Goal: Task Accomplishment & Management: Complete application form

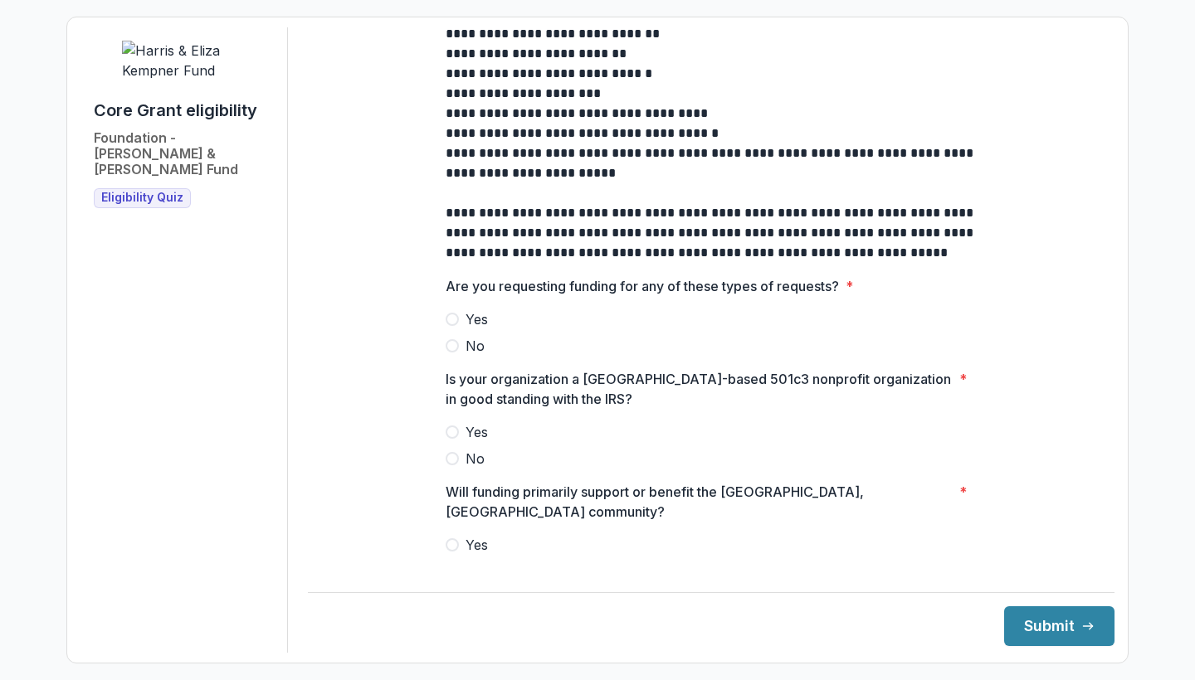
scroll to position [454, 0]
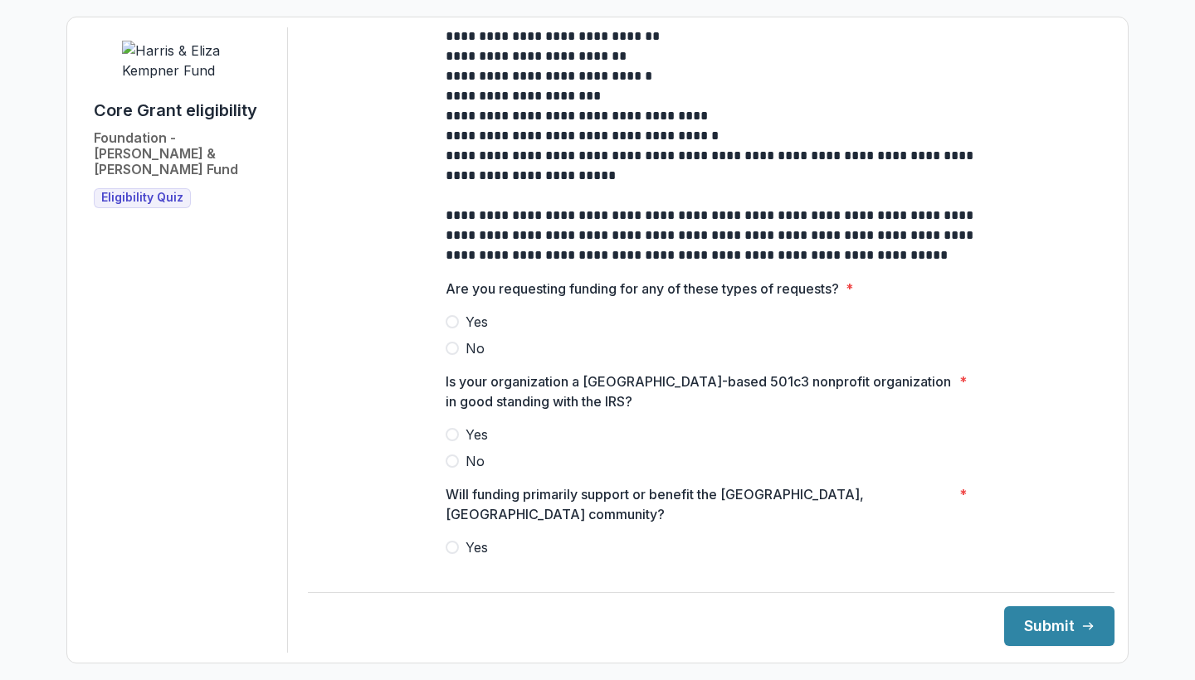
click at [450, 355] on span at bounding box center [452, 348] width 13 height 13
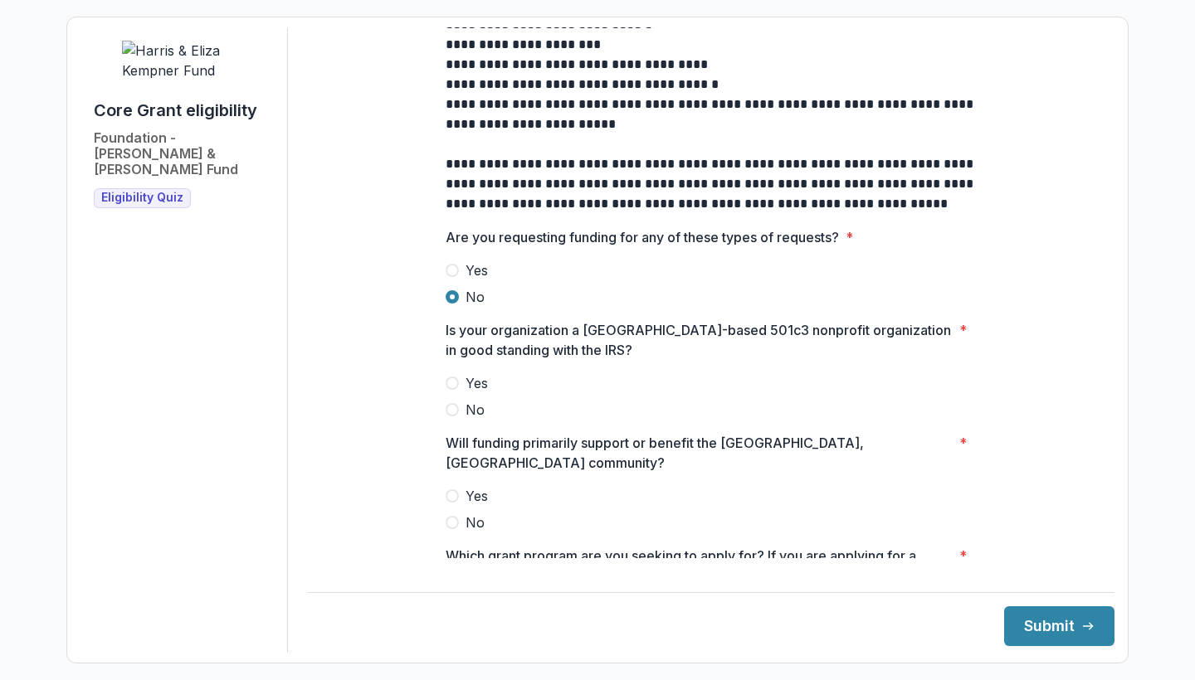
scroll to position [503, 0]
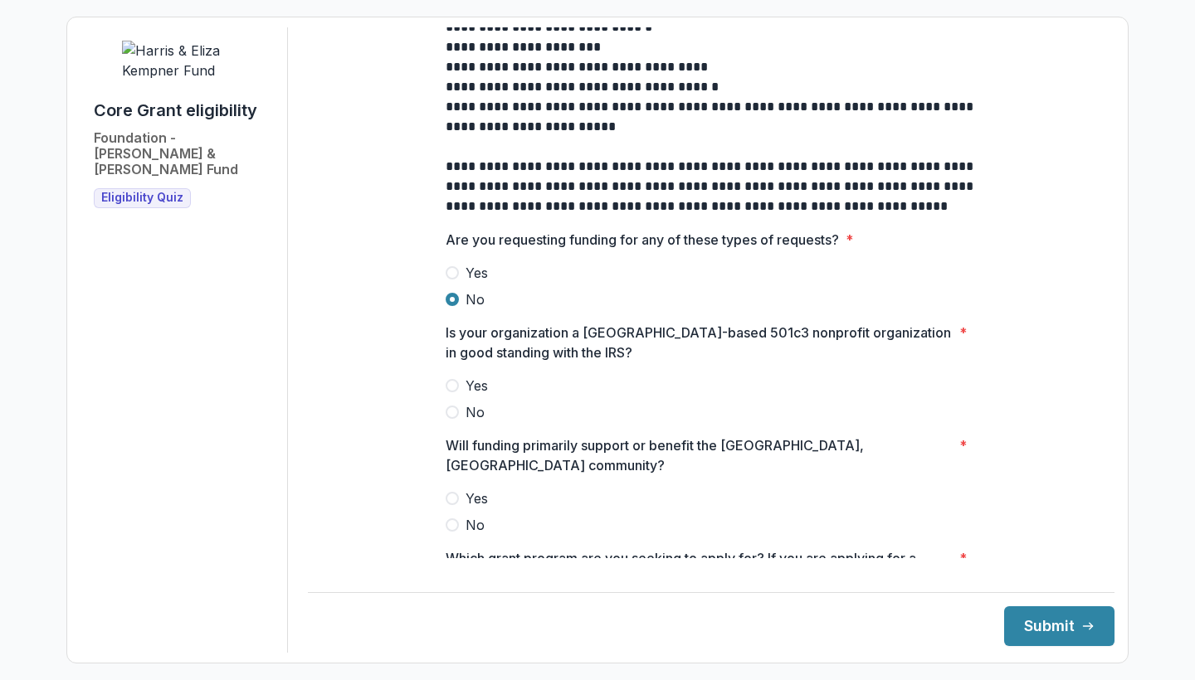
click at [450, 392] on span at bounding box center [452, 385] width 13 height 13
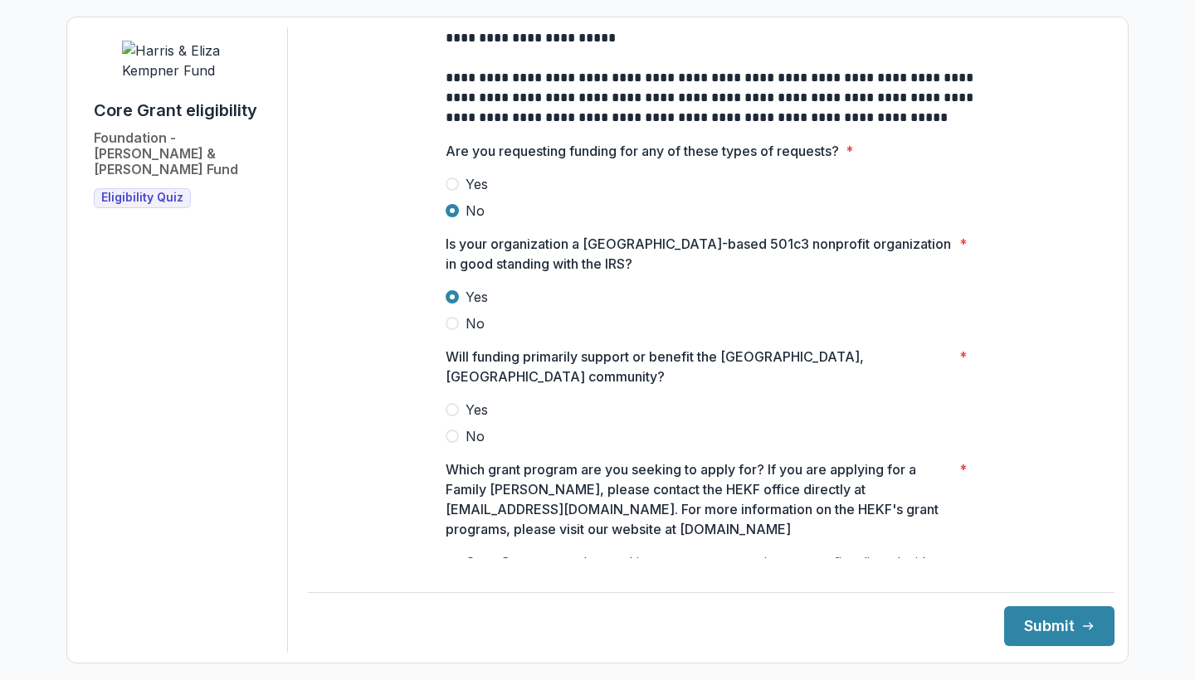
scroll to position [589, 0]
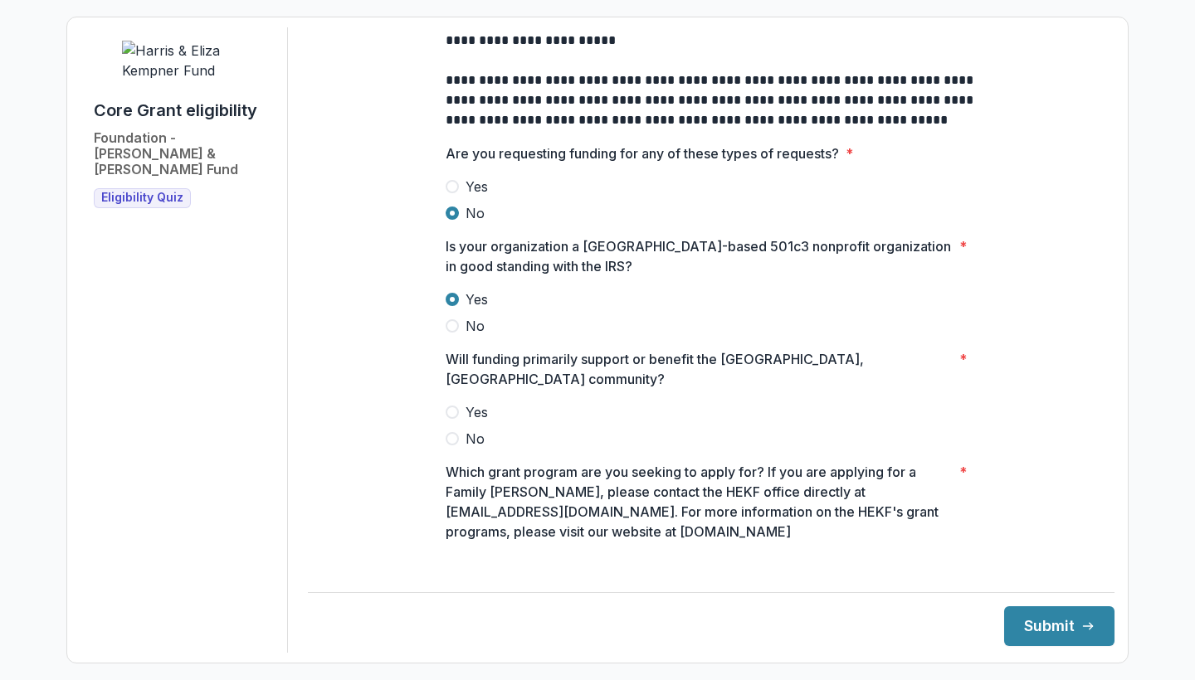
click at [451, 408] on span at bounding box center [452, 412] width 13 height 13
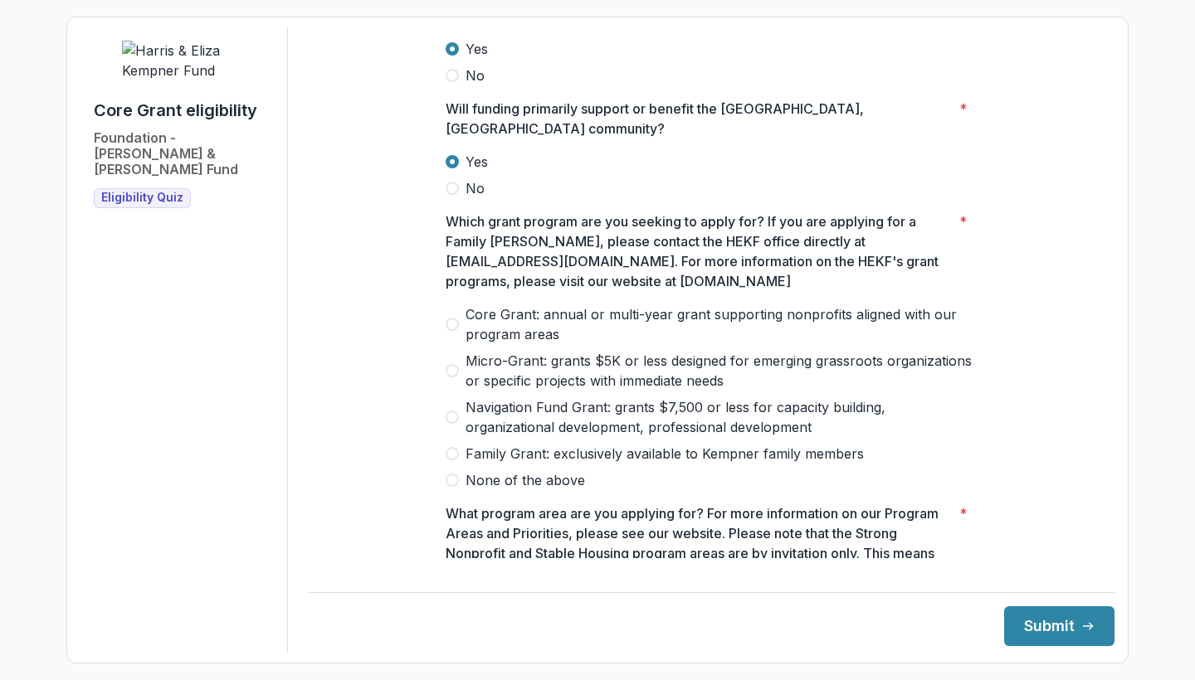
scroll to position [842, 0]
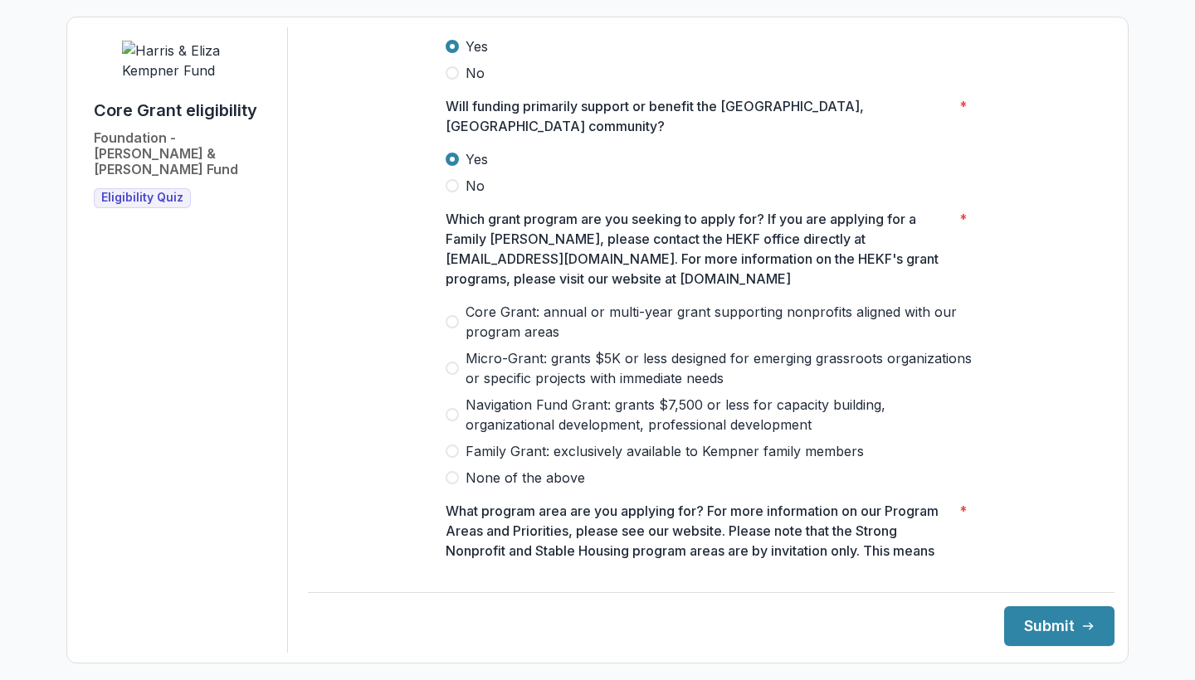
click at [446, 315] on span at bounding box center [452, 321] width 13 height 13
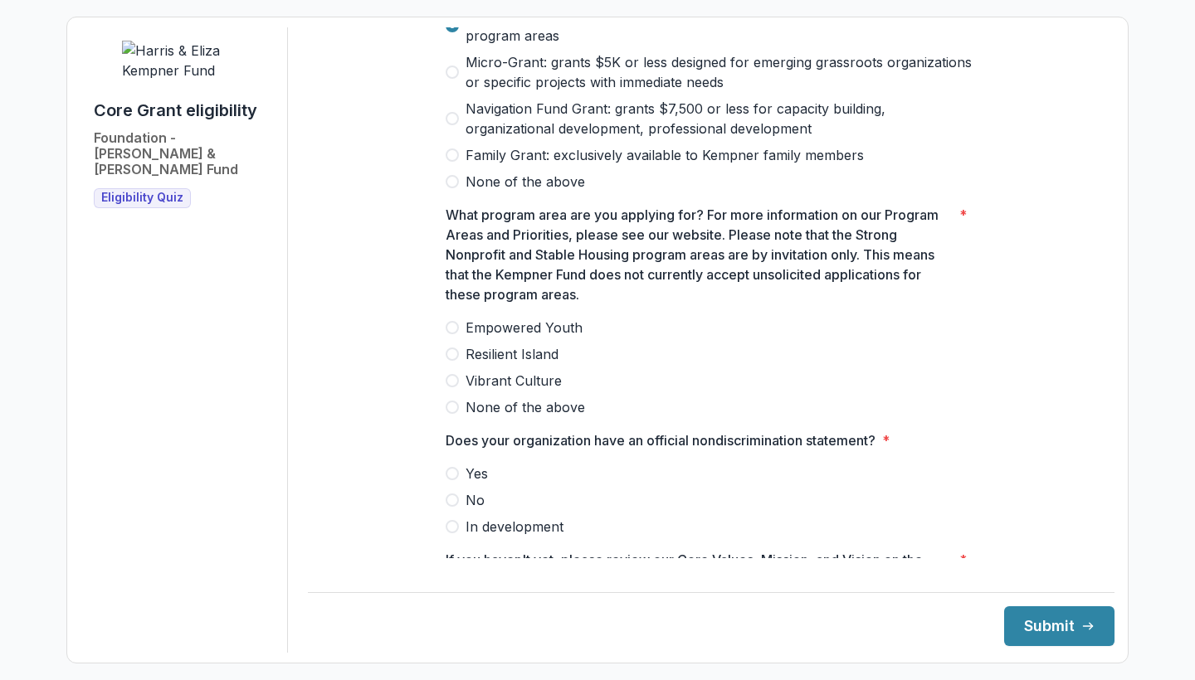
scroll to position [1146, 0]
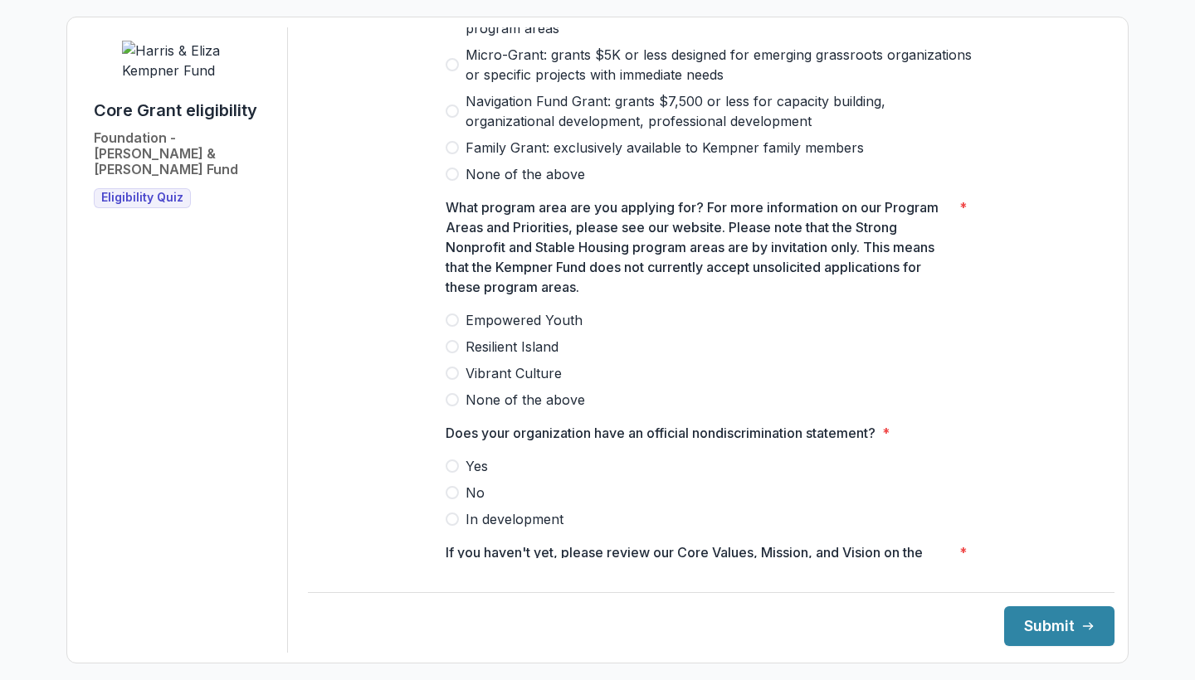
click at [451, 340] on span at bounding box center [452, 346] width 13 height 13
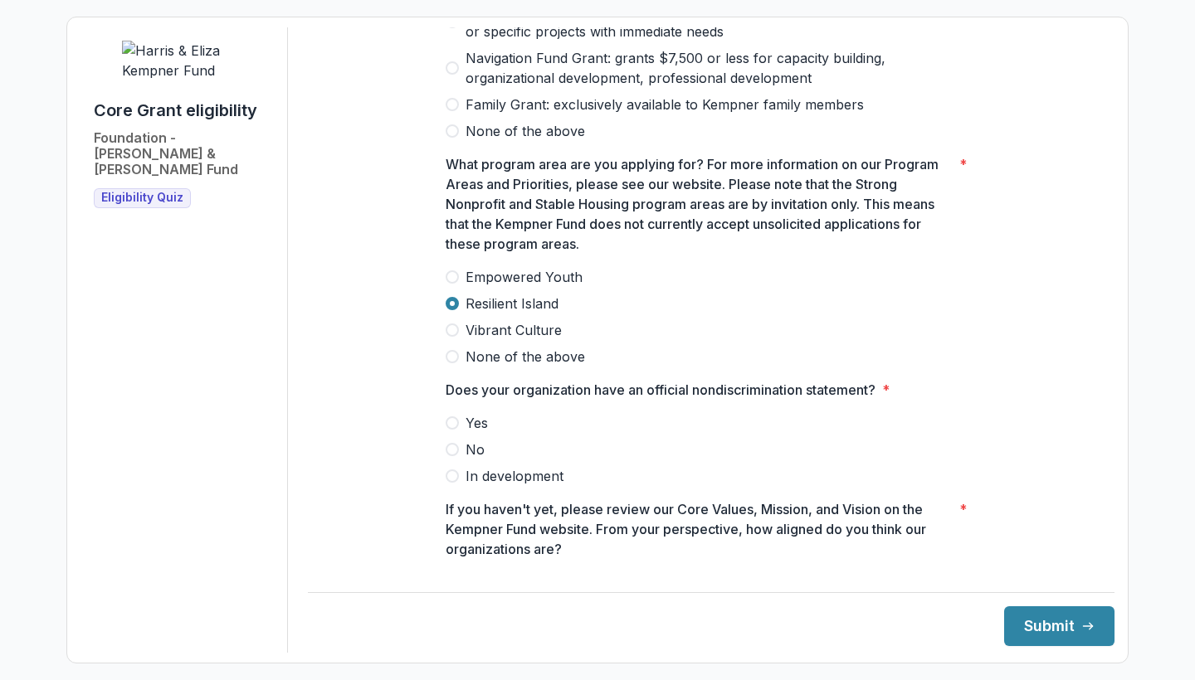
click at [452, 417] on span at bounding box center [452, 423] width 13 height 13
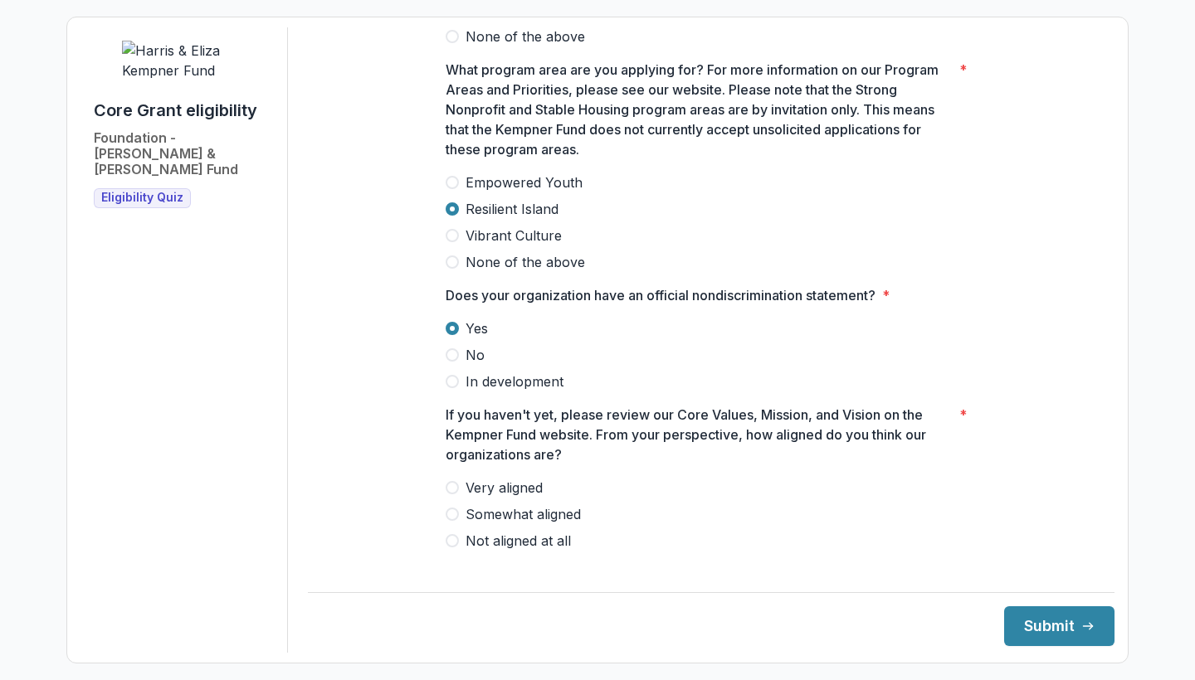
scroll to position [1283, 0]
click at [449, 483] on span at bounding box center [452, 488] width 13 height 13
click at [1050, 628] on button "Submit" at bounding box center [1059, 627] width 110 height 40
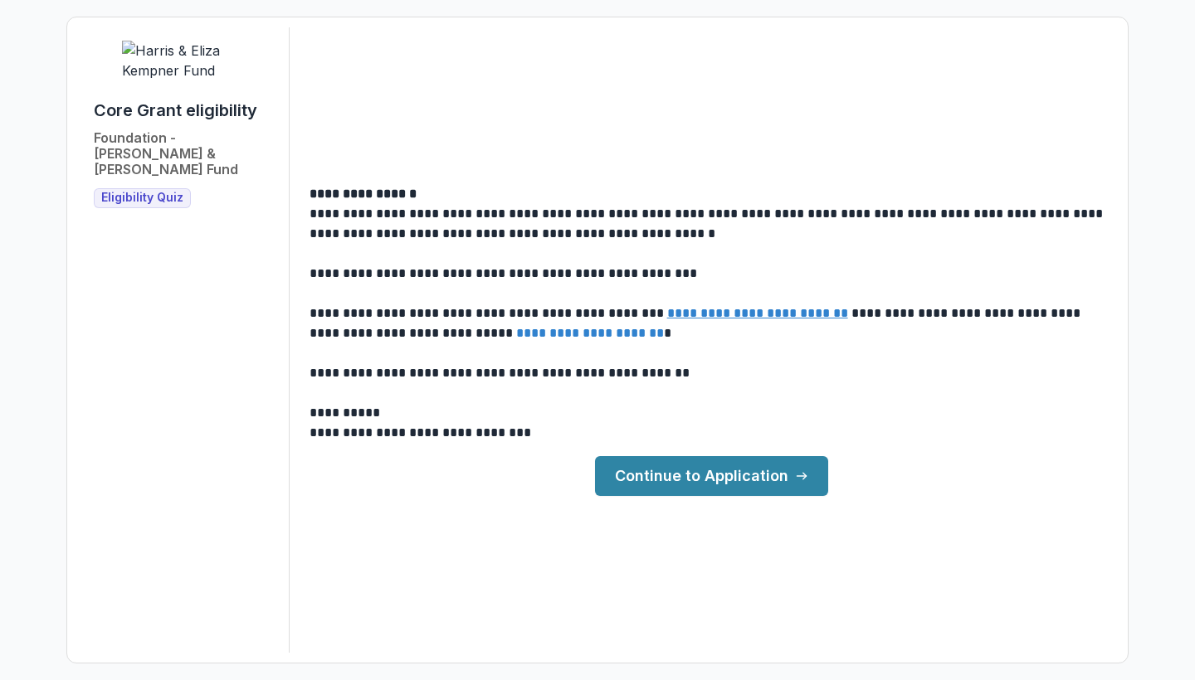
click at [745, 481] on link "Continue to Application" at bounding box center [711, 476] width 233 height 40
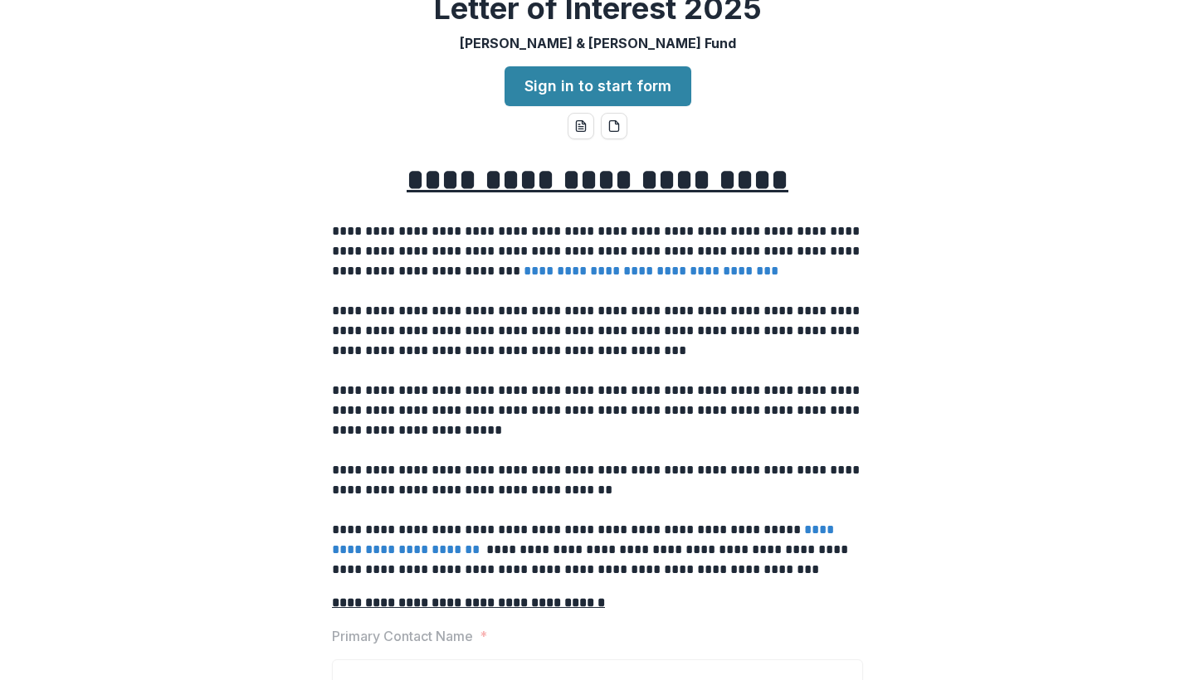
scroll to position [76, 0]
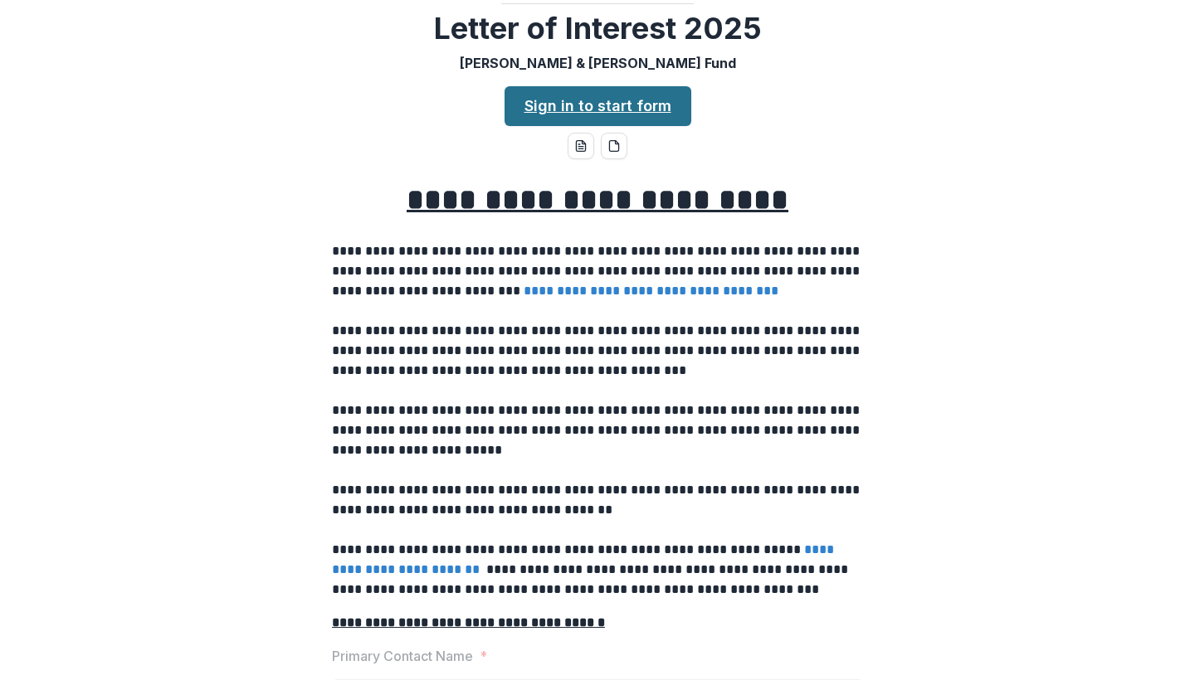
click at [615, 124] on link "Sign in to start form" at bounding box center [597, 106] width 187 height 40
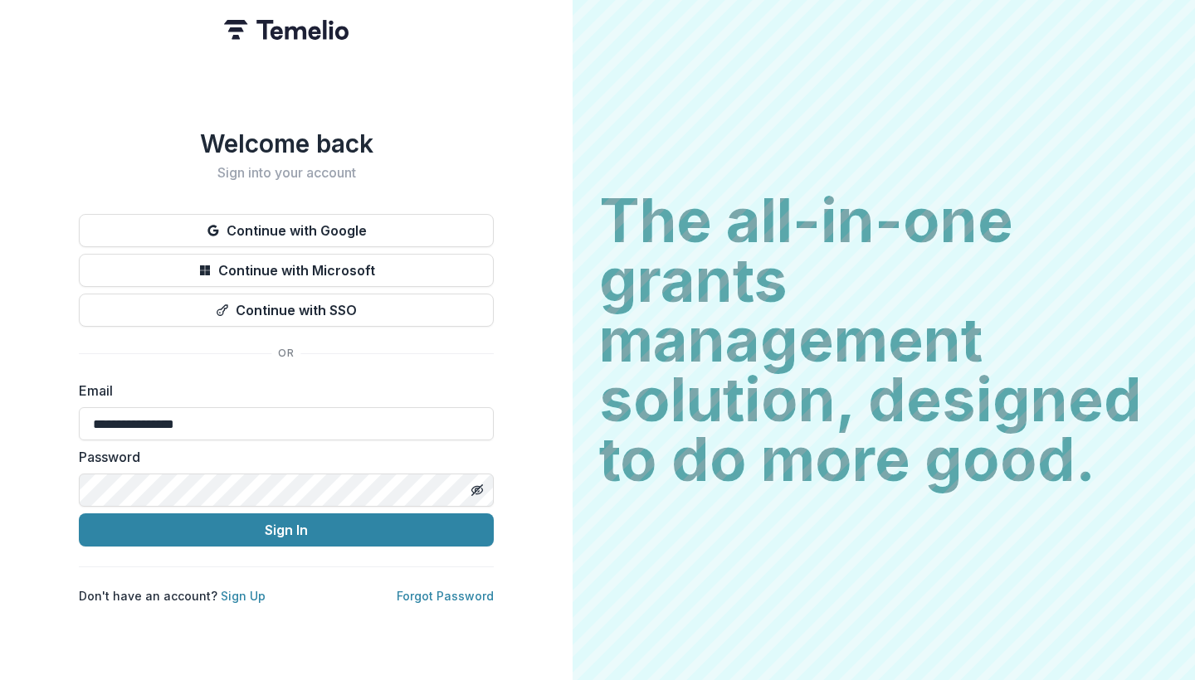
type input "**********"
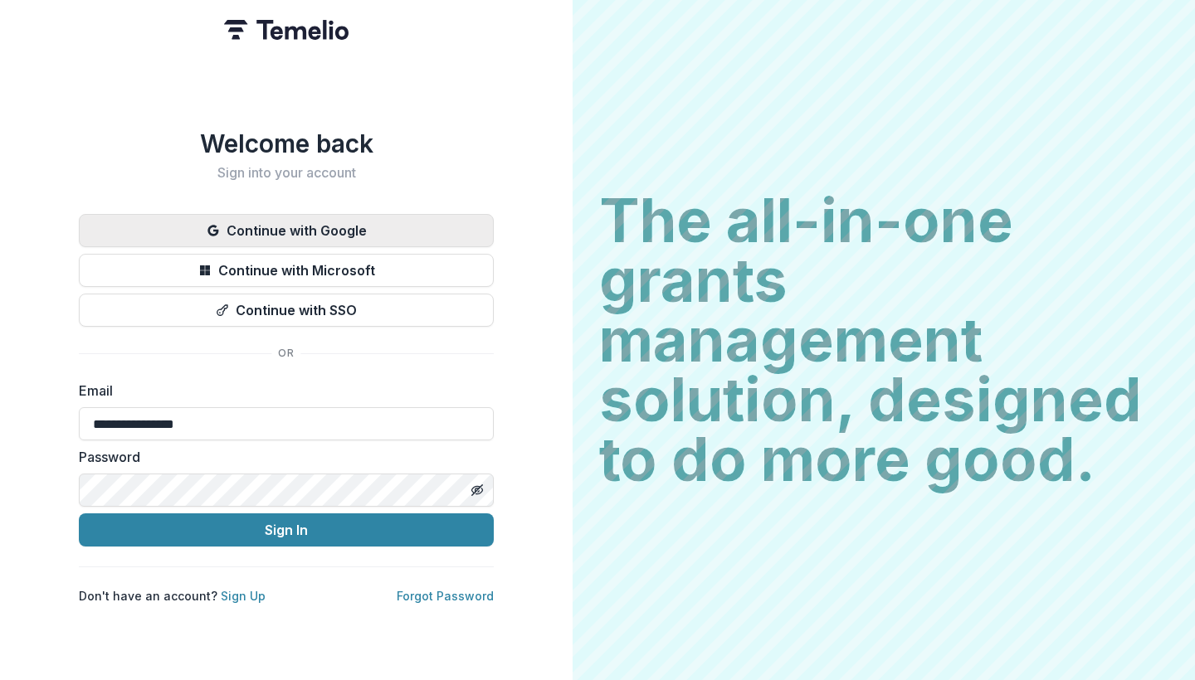
click at [378, 226] on button "Continue with Google" at bounding box center [286, 230] width 415 height 33
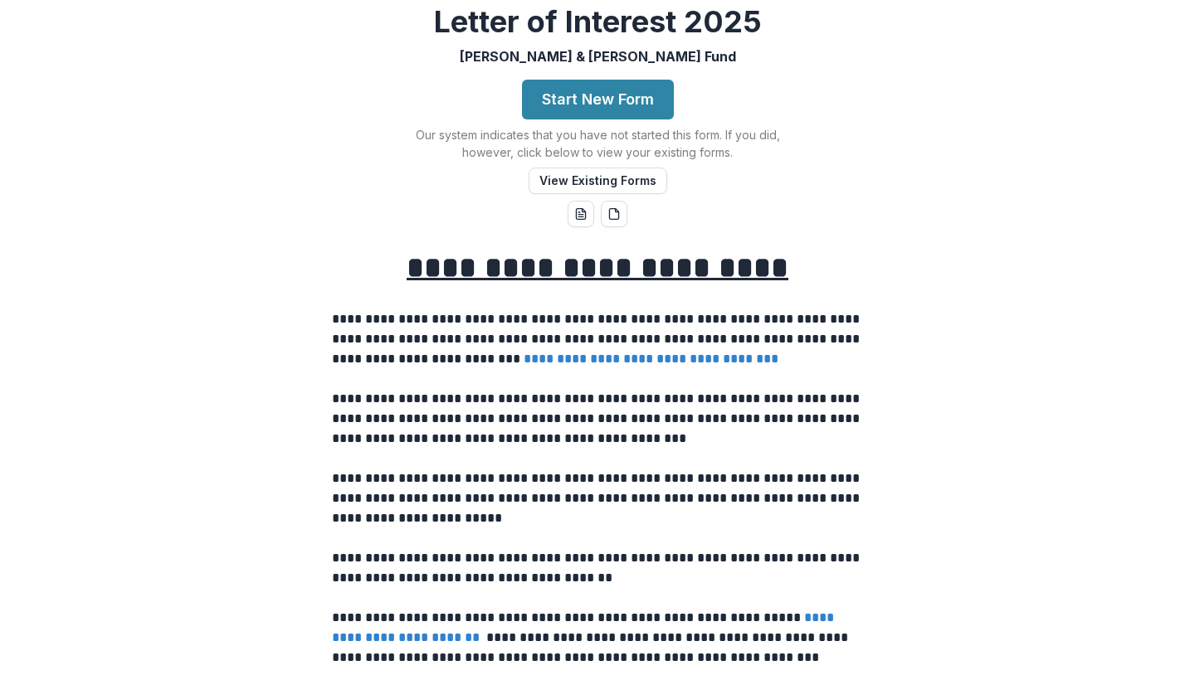
scroll to position [65, 0]
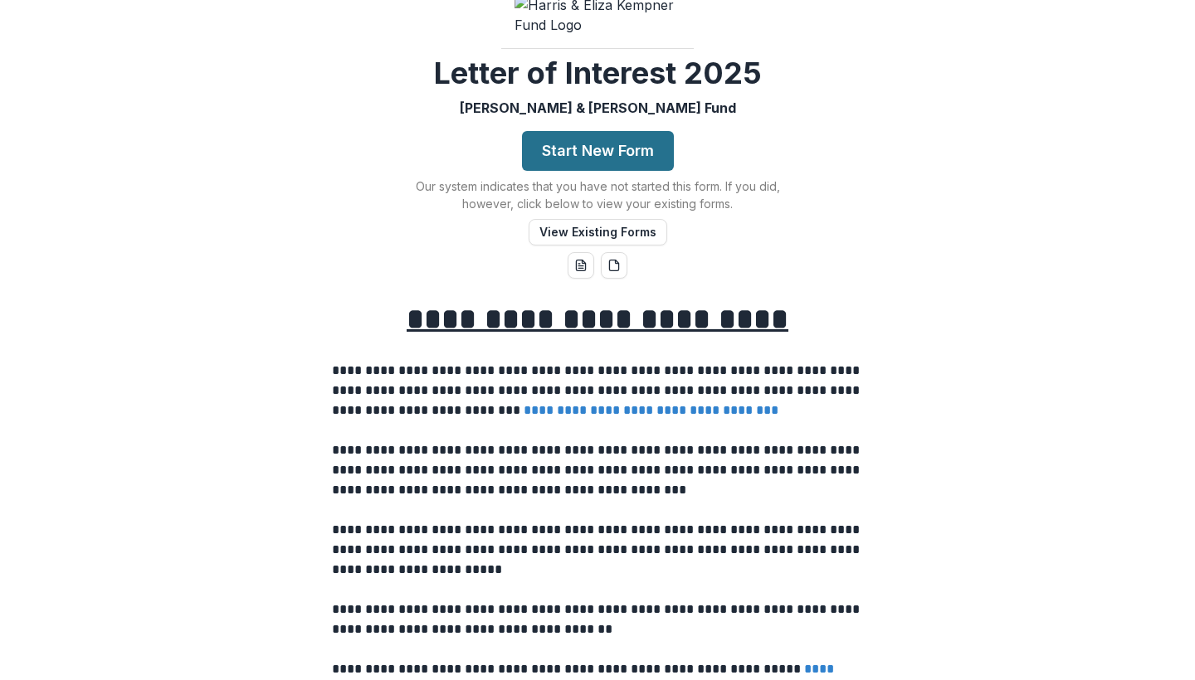
click at [607, 169] on button "Start New Form" at bounding box center [598, 151] width 152 height 40
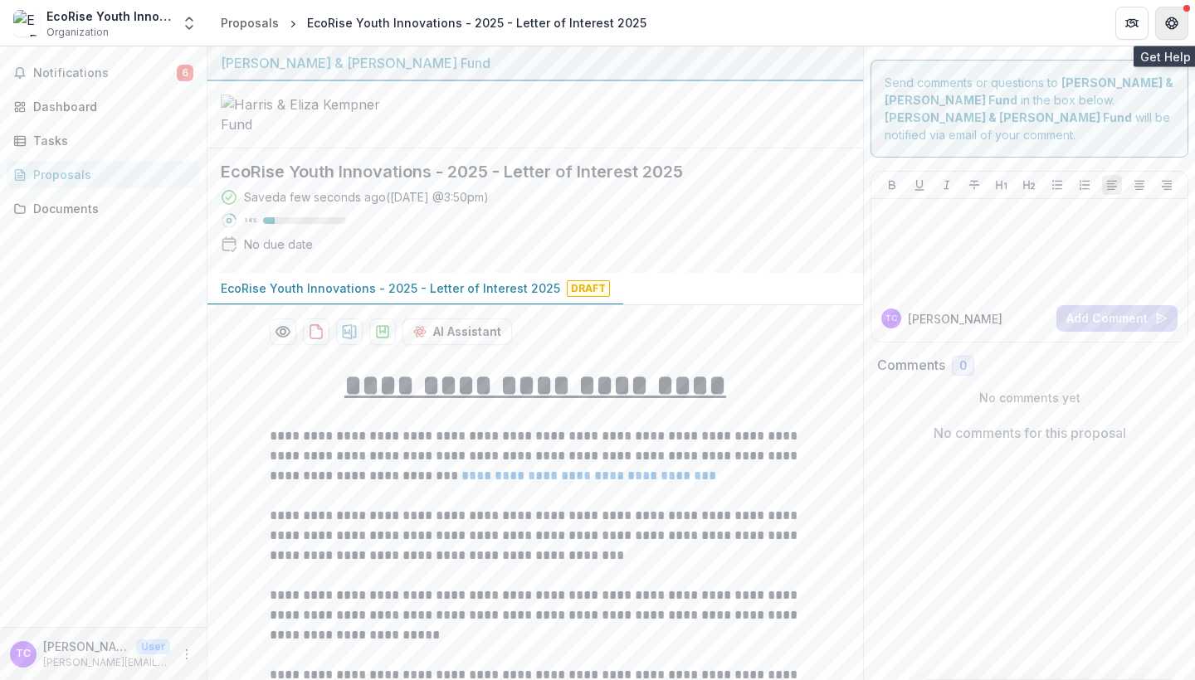
click at [1180, 27] on button "Get Help" at bounding box center [1171, 23] width 33 height 33
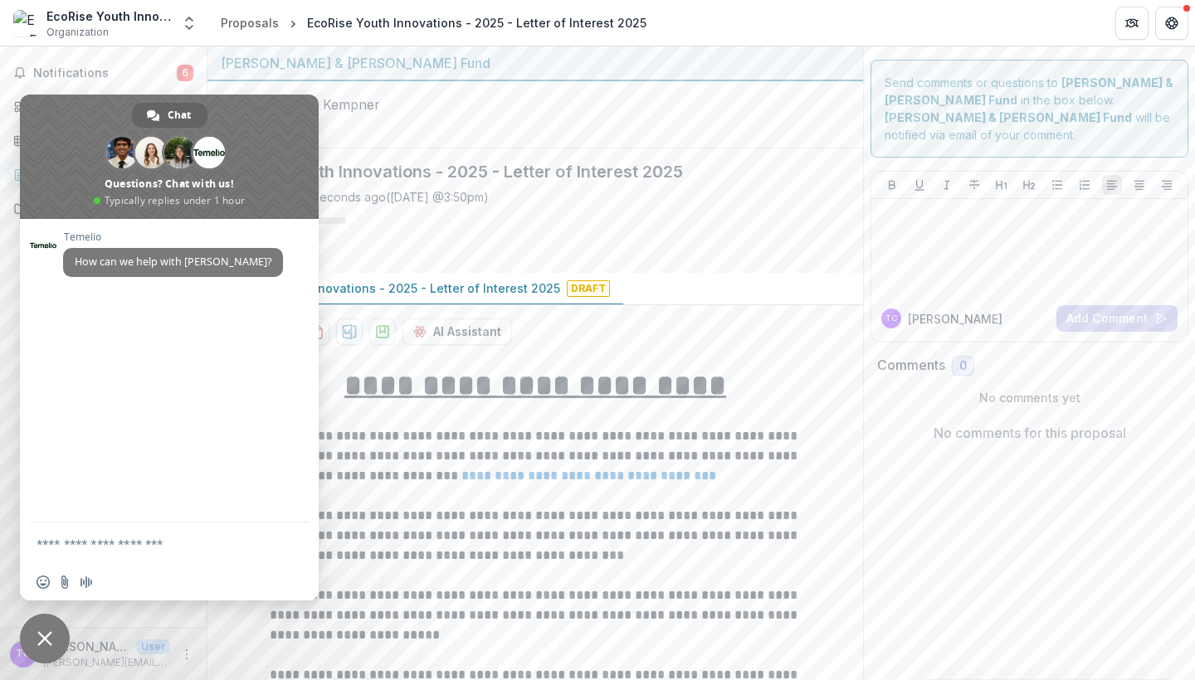
click at [148, 541] on textarea "Compose your message..." at bounding box center [151, 544] width 229 height 15
type textarea "**********"
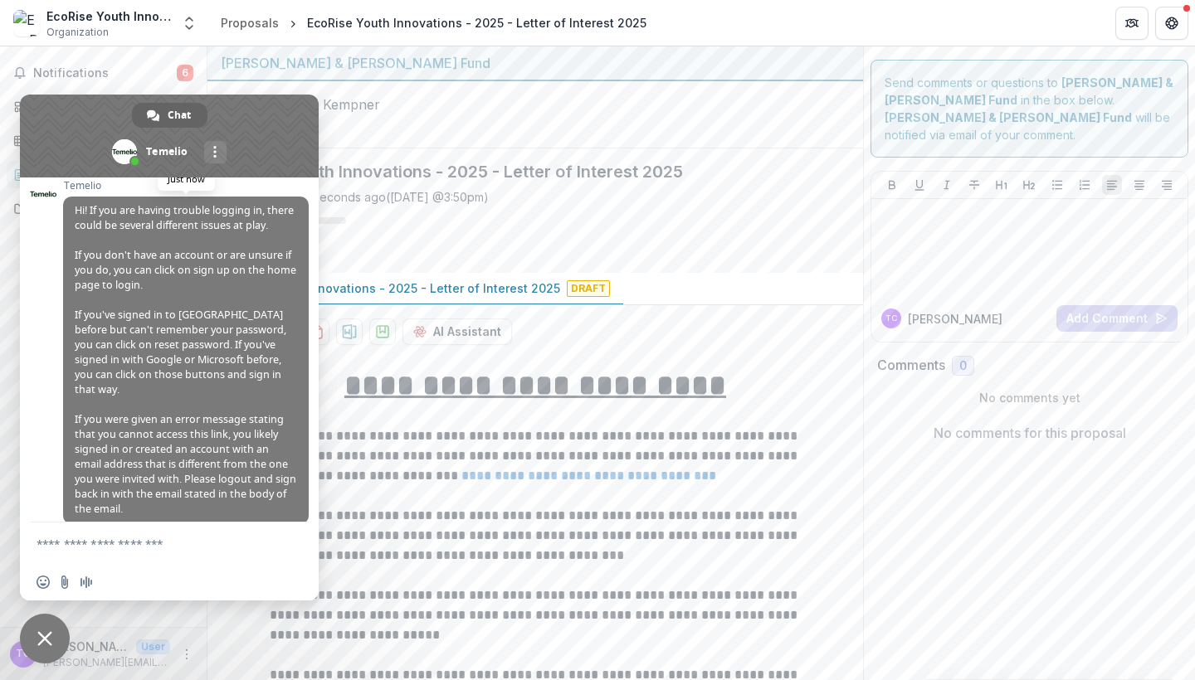
scroll to position [158, 0]
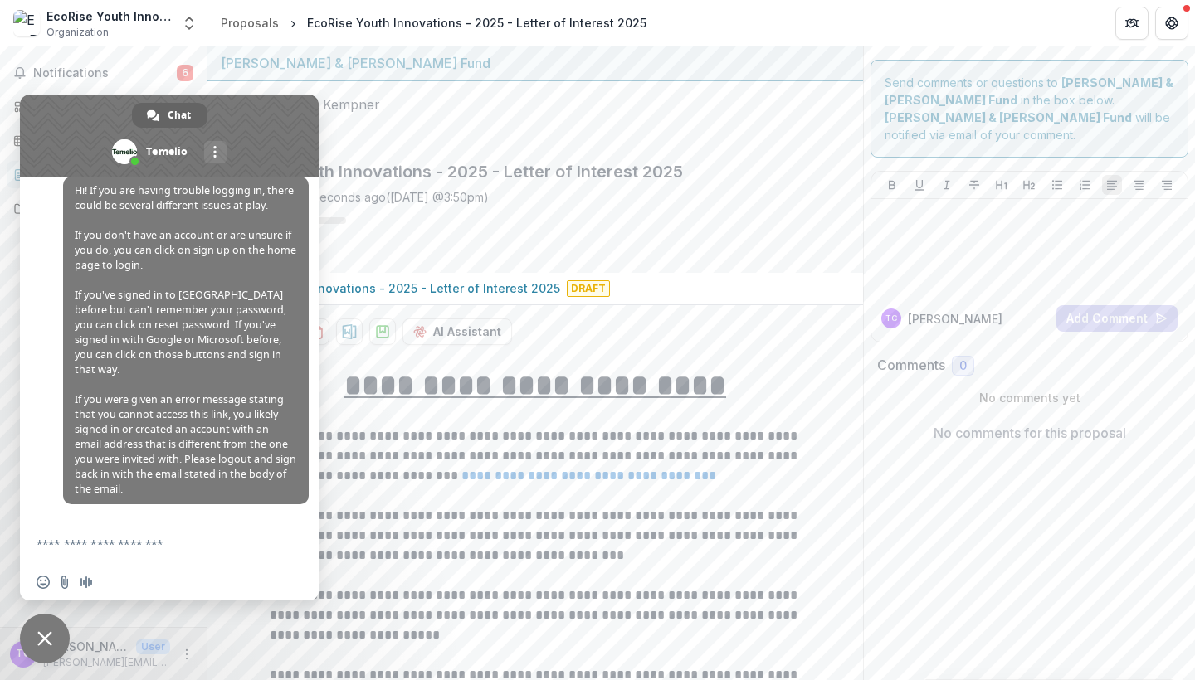
click at [454, 260] on div "Saved a few seconds ago ( Today @ 3:50pm ) 14 % No due date" at bounding box center [522, 223] width 602 height 71
click at [782, 627] on p "**********" at bounding box center [535, 616] width 531 height 60
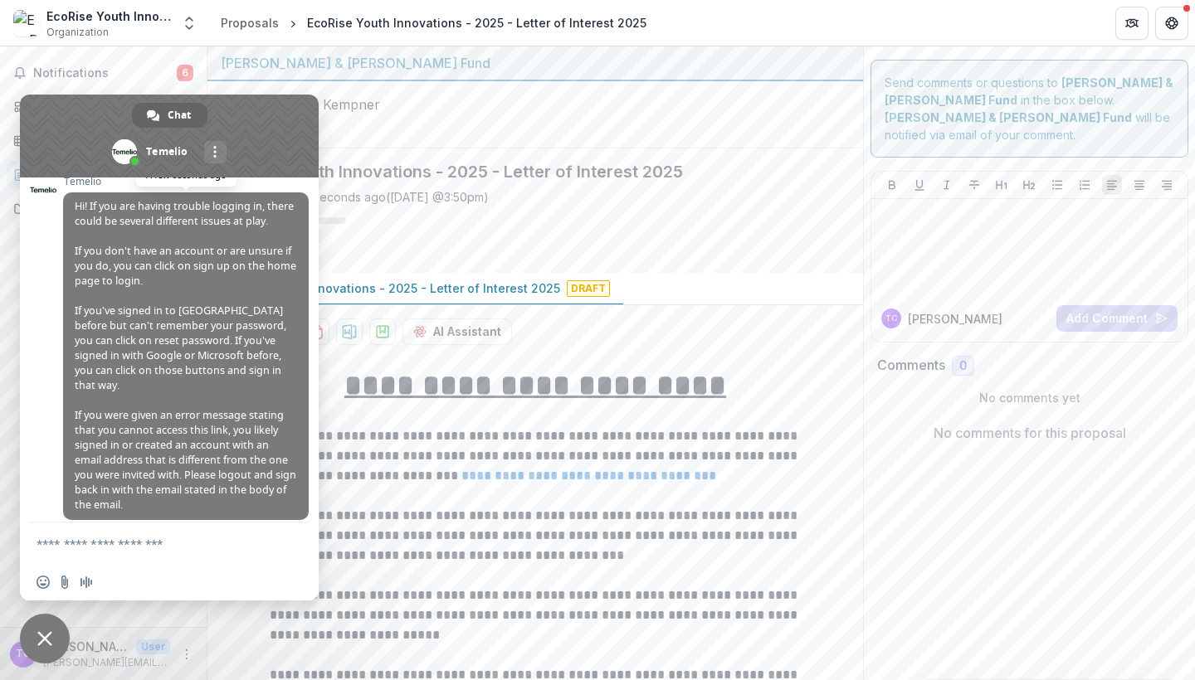
scroll to position [174, 0]
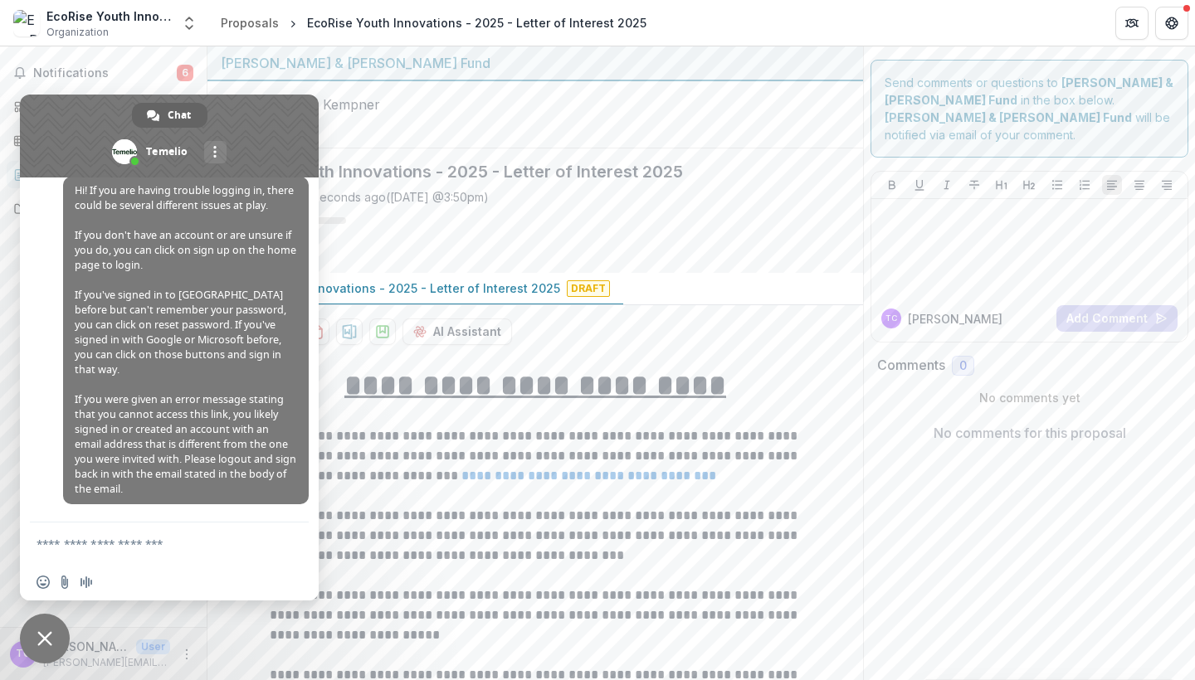
click at [40, 628] on span "Close chat" at bounding box center [45, 639] width 50 height 50
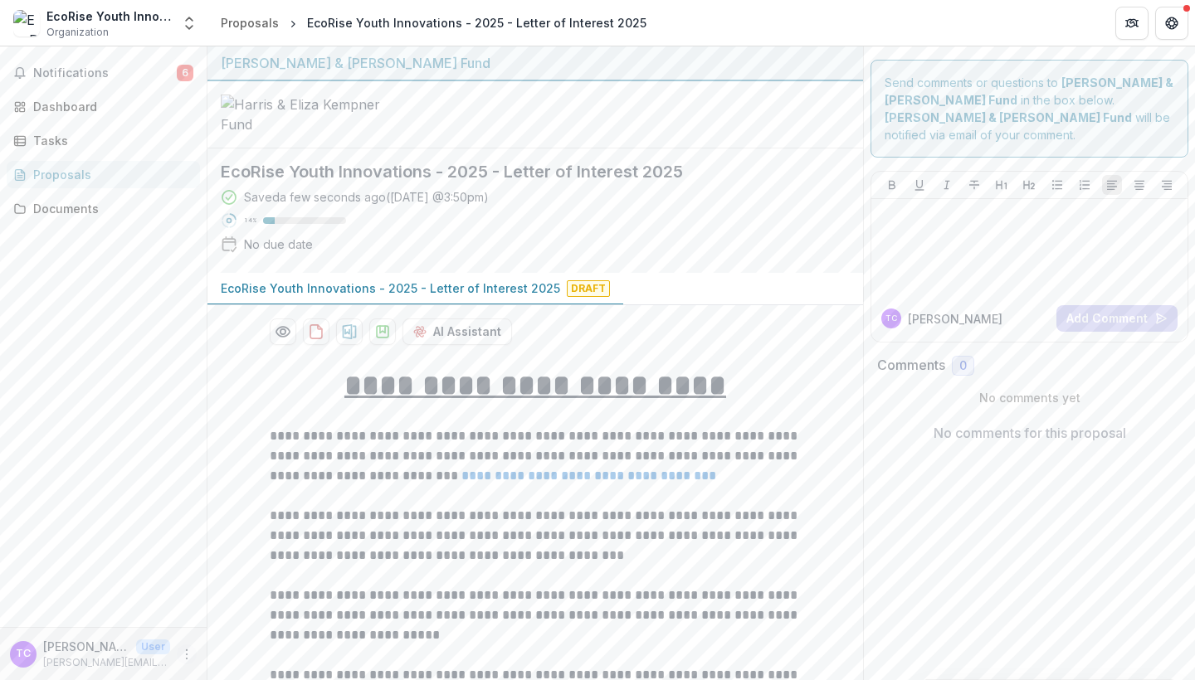
click at [183, 655] on icon "More" at bounding box center [186, 654] width 13 height 13
click at [295, 614] on link "Settings" at bounding box center [296, 619] width 178 height 27
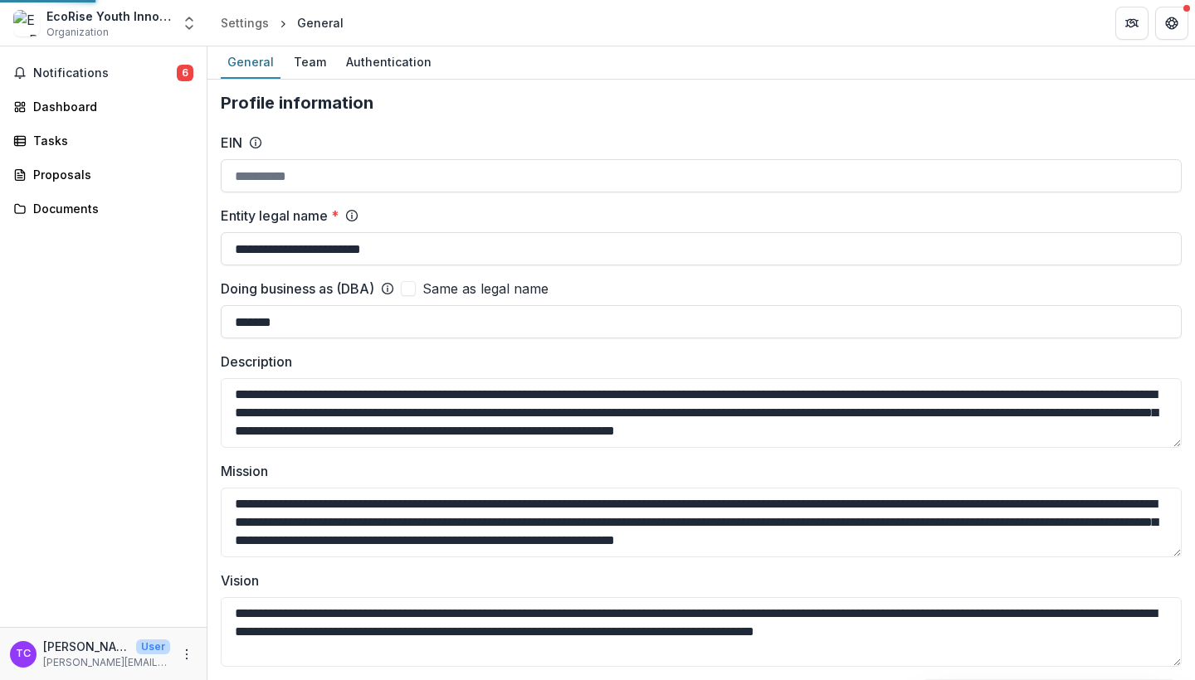
type input "**********"
click at [305, 65] on div "Team" at bounding box center [310, 62] width 46 height 24
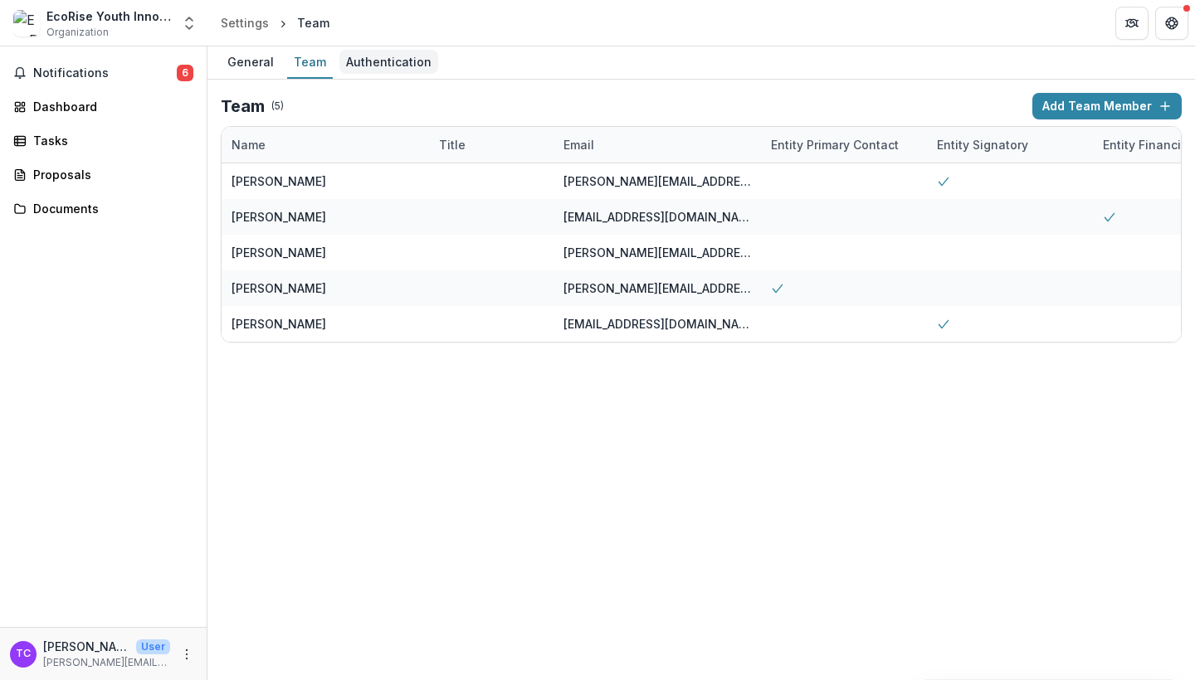
click at [376, 67] on div "Authentication" at bounding box center [388, 62] width 99 height 24
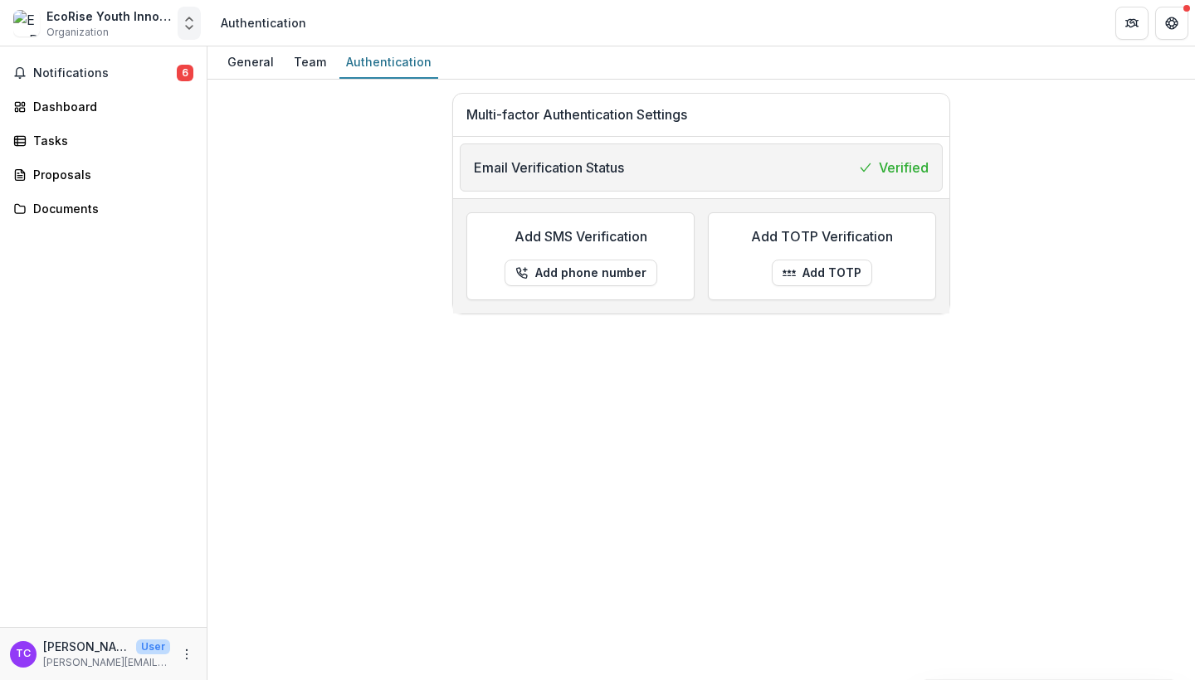
click at [188, 30] on icon "Open entity switcher" at bounding box center [189, 23] width 17 height 17
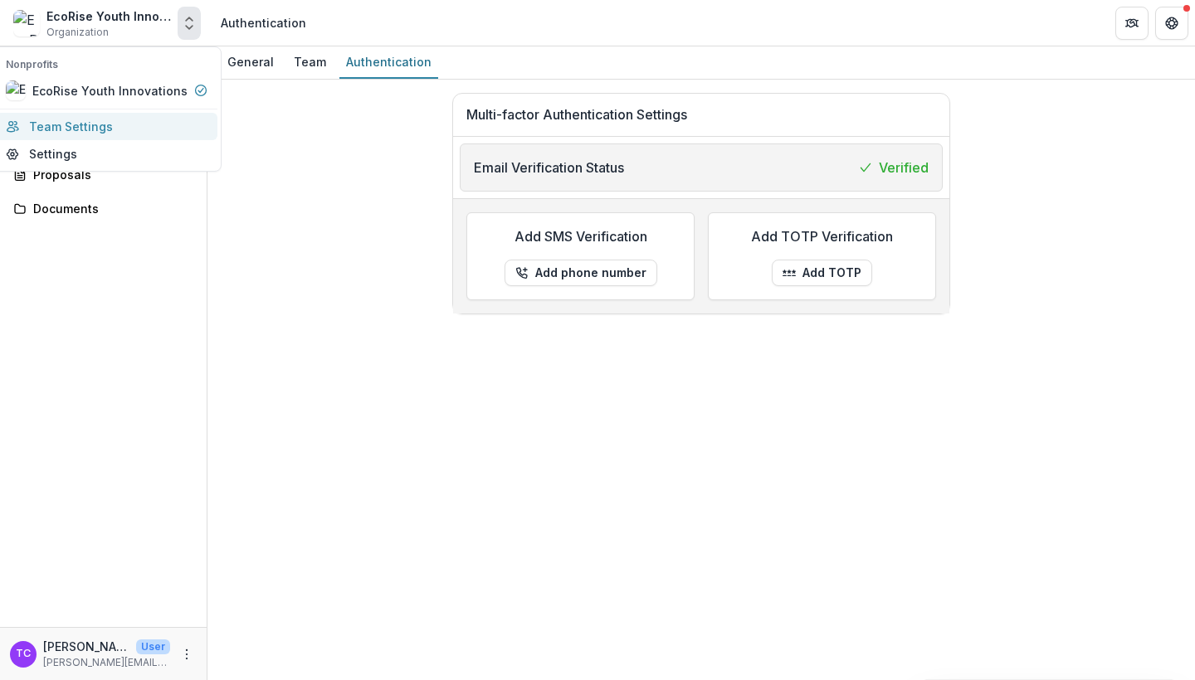
click at [71, 124] on link "Team Settings" at bounding box center [107, 126] width 222 height 27
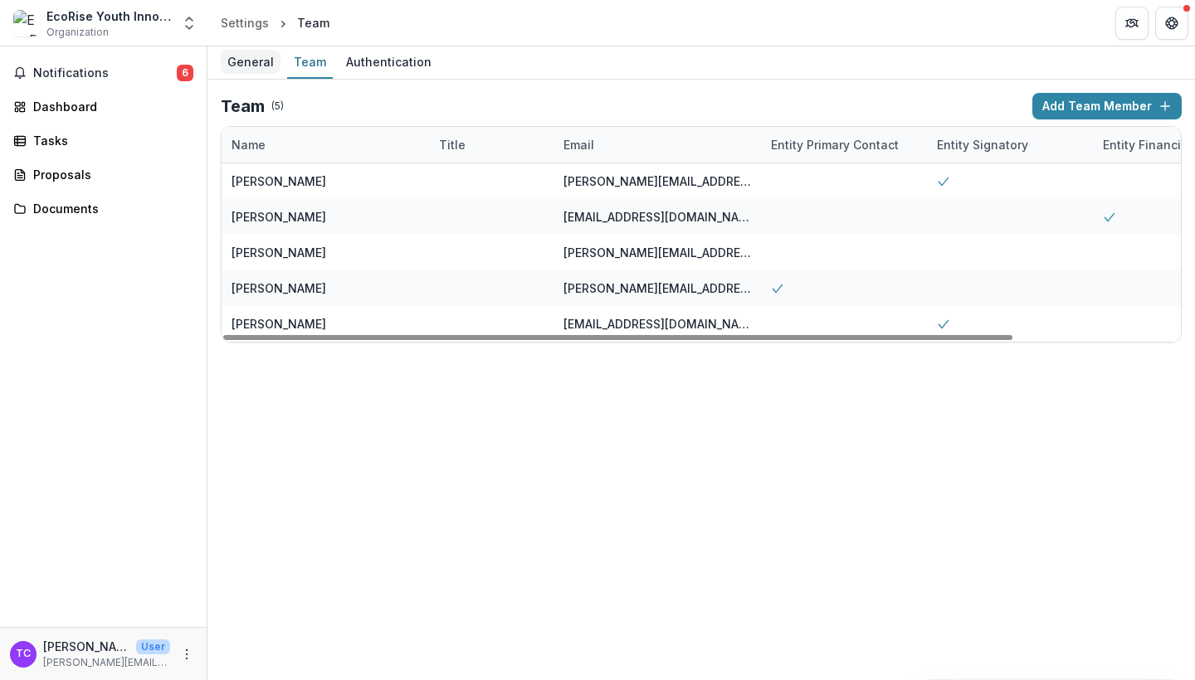
click at [256, 62] on div "General" at bounding box center [251, 62] width 60 height 24
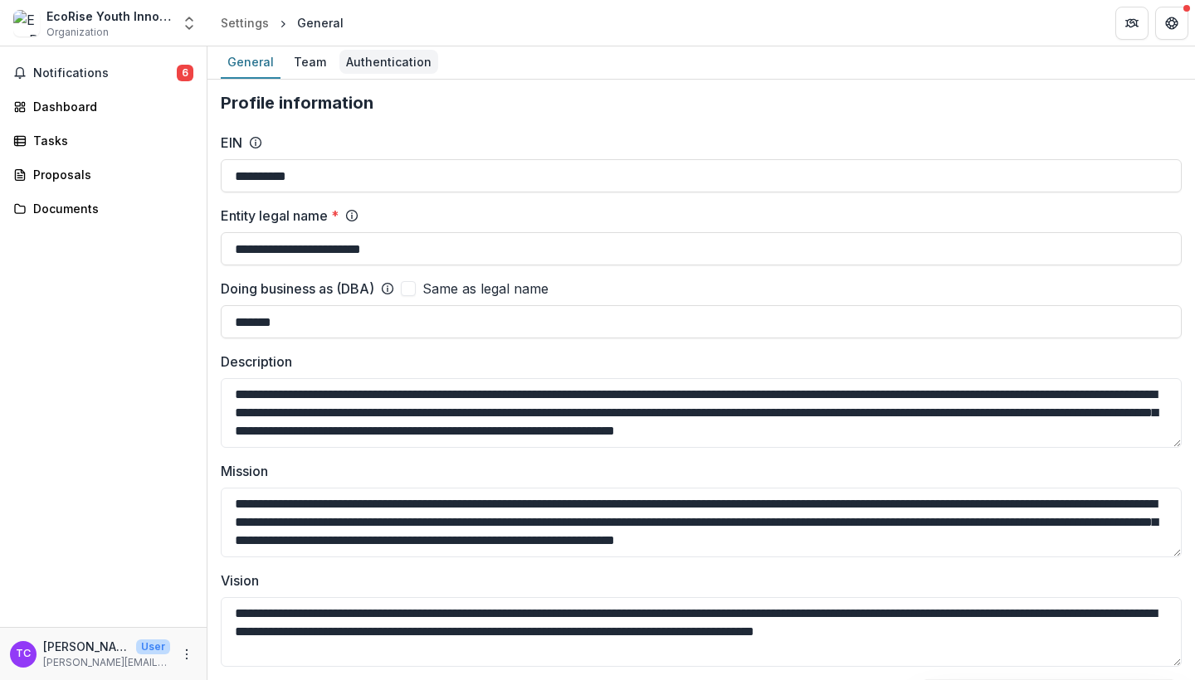
click at [395, 69] on div "Authentication" at bounding box center [388, 62] width 99 height 24
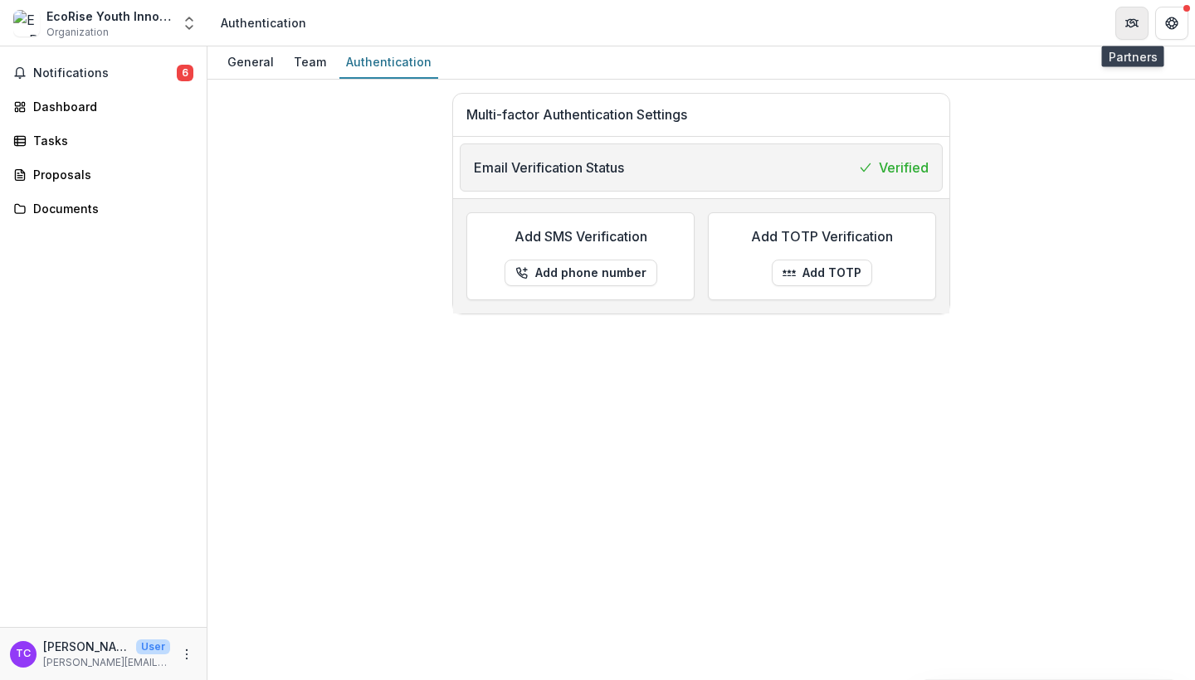
click at [1136, 19] on icon "Partners" at bounding box center [1131, 23] width 13 height 13
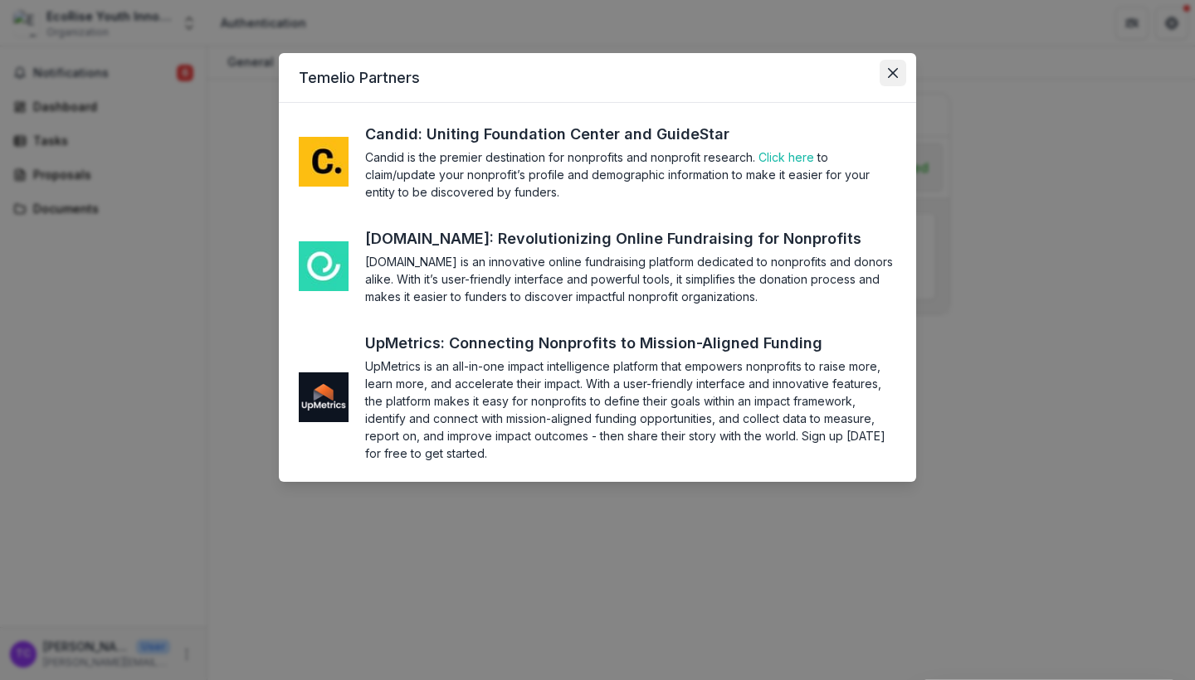
click at [888, 68] on icon "Close" at bounding box center [893, 73] width 10 height 10
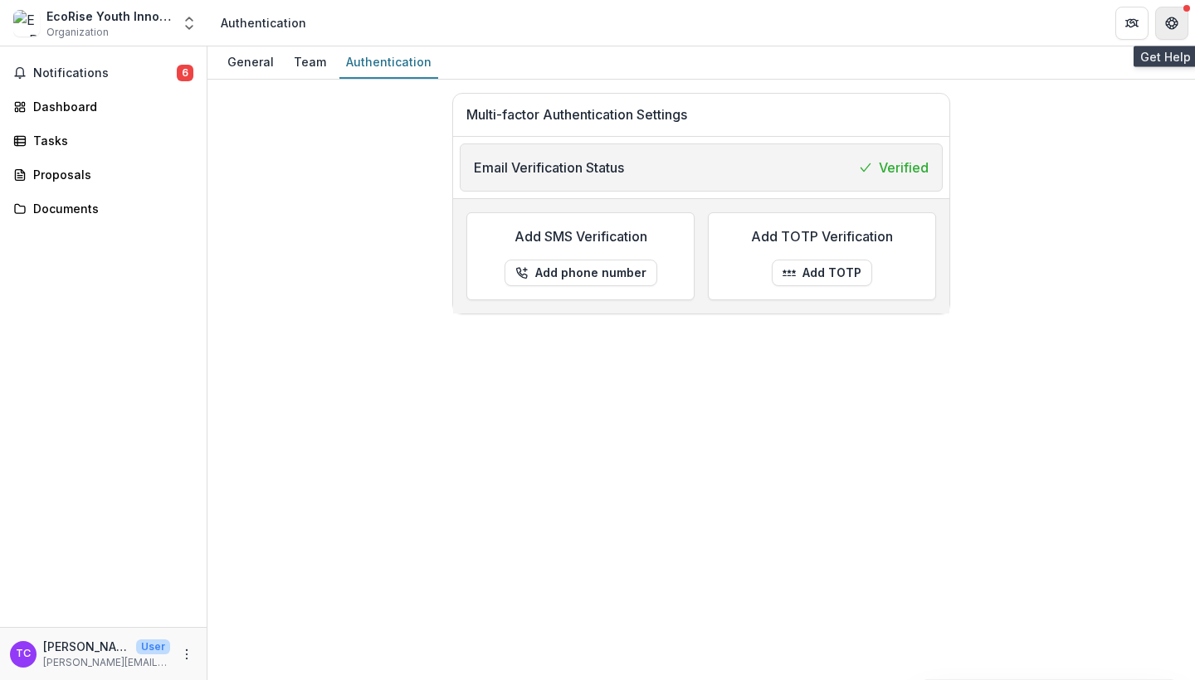
click at [1176, 27] on icon "Get Help" at bounding box center [1171, 23] width 13 height 13
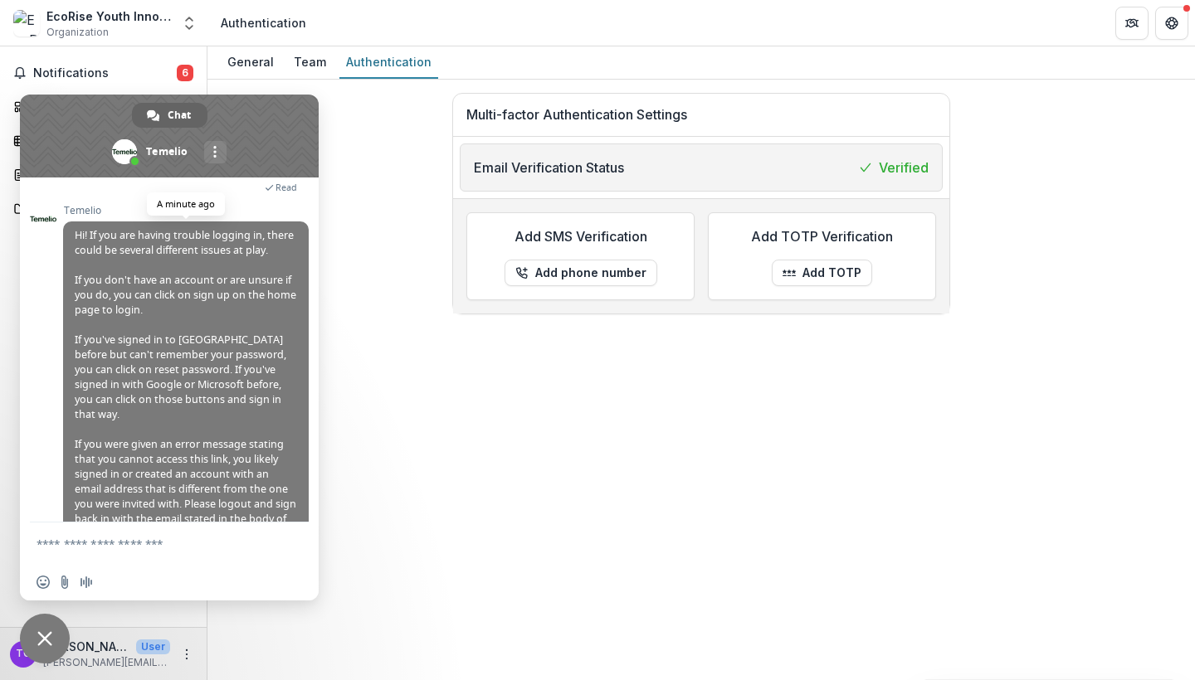
scroll to position [131, 0]
click at [158, 544] on textarea "Compose your message..." at bounding box center [151, 544] width 229 height 15
type textarea "**********"
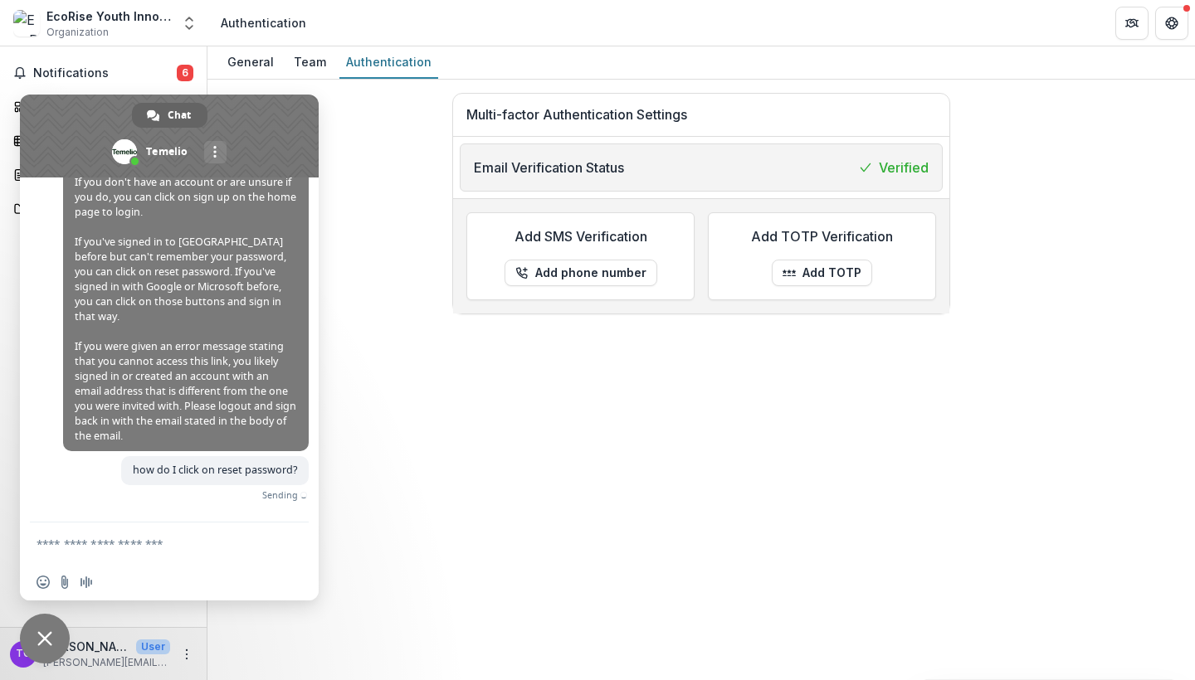
scroll to position [215, 0]
click at [377, 139] on div "Multi-factor Authentication Settings Email Verification Status Verified Add SMS…" at bounding box center [701, 204] width 961 height 222
click at [61, 61] on button "Notifications 6" at bounding box center [103, 73] width 193 height 27
click at [42, 637] on span "Close chat" at bounding box center [44, 638] width 15 height 15
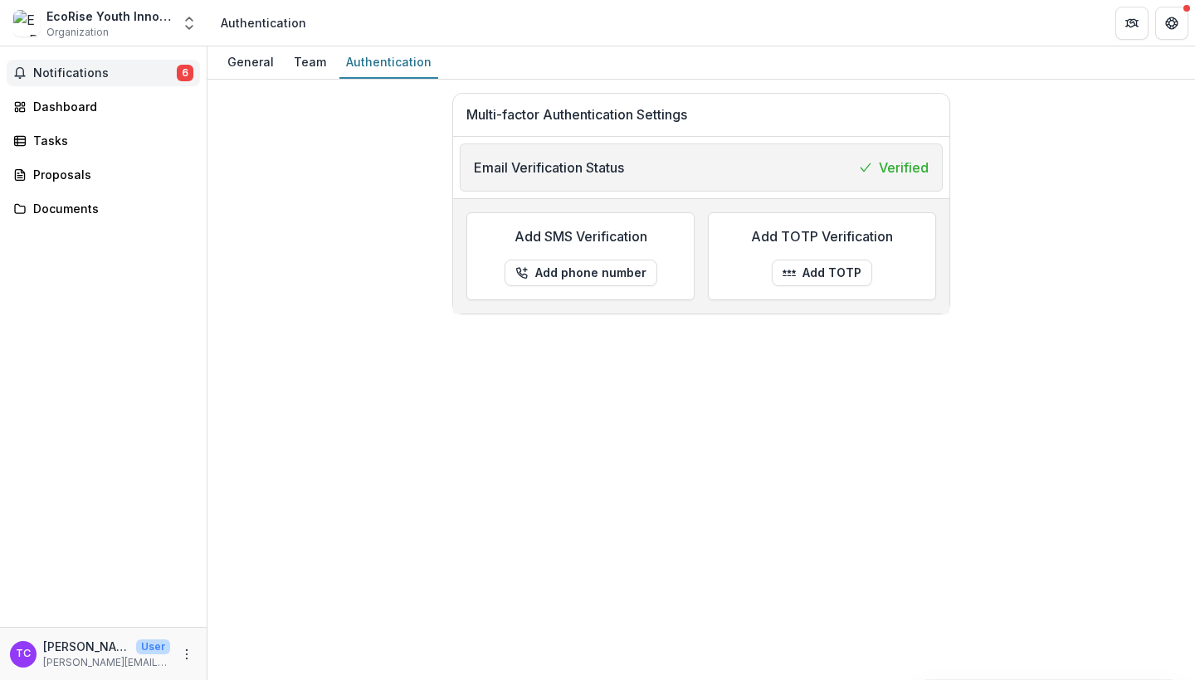
click at [82, 74] on span "Notifications" at bounding box center [105, 73] width 144 height 14
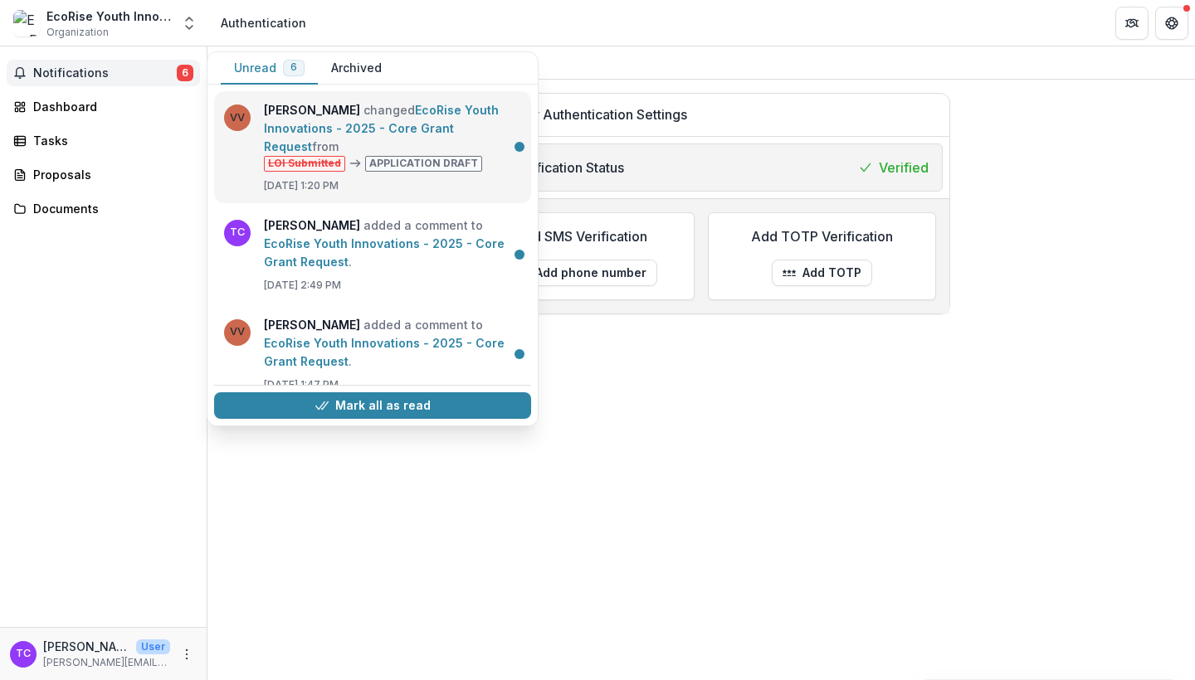
click at [443, 121] on link "EcoRise Youth Innovations - 2025 - Core Grant Request" at bounding box center [381, 128] width 235 height 51
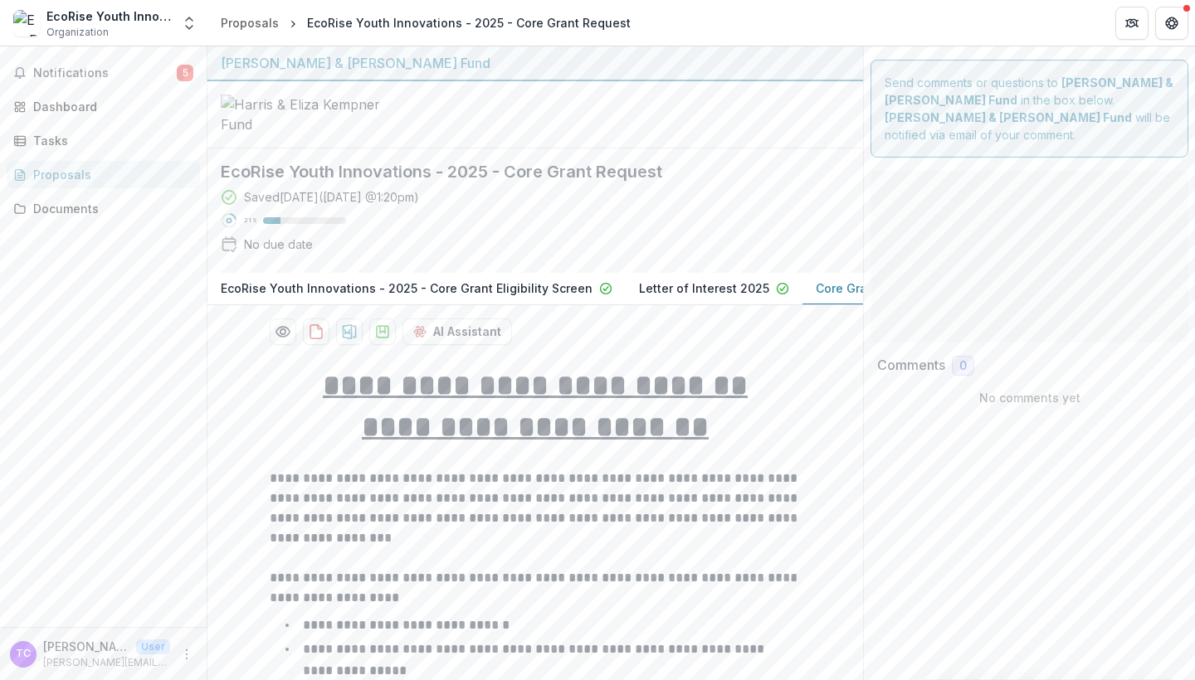
type input "*******"
